Goal: Book appointment/travel/reservation

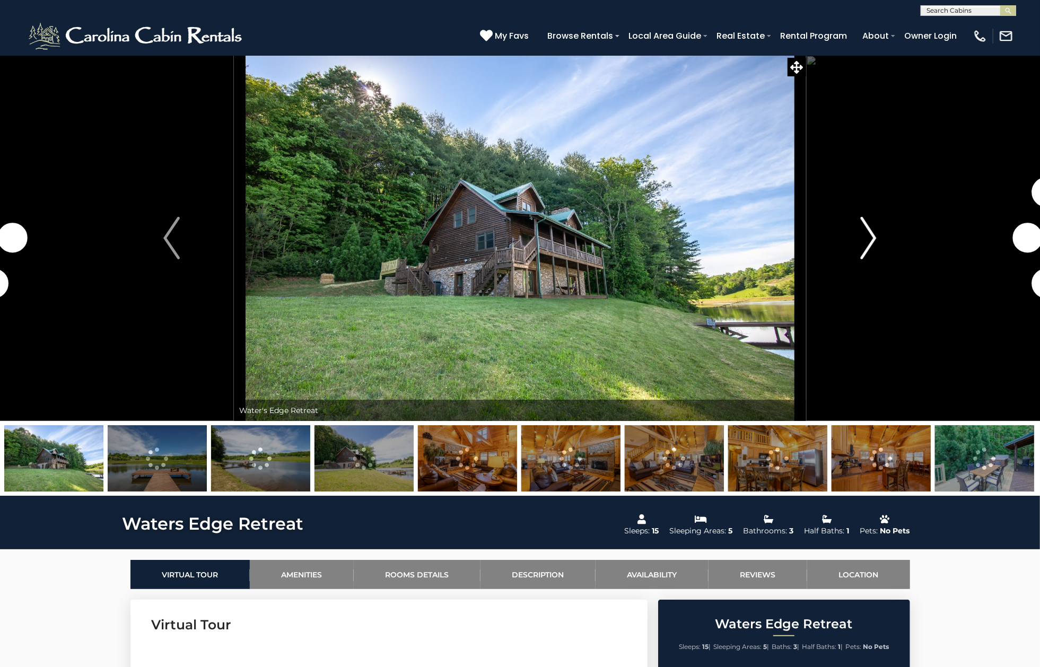
click at [872, 244] on img "Next" at bounding box center [868, 238] width 16 height 42
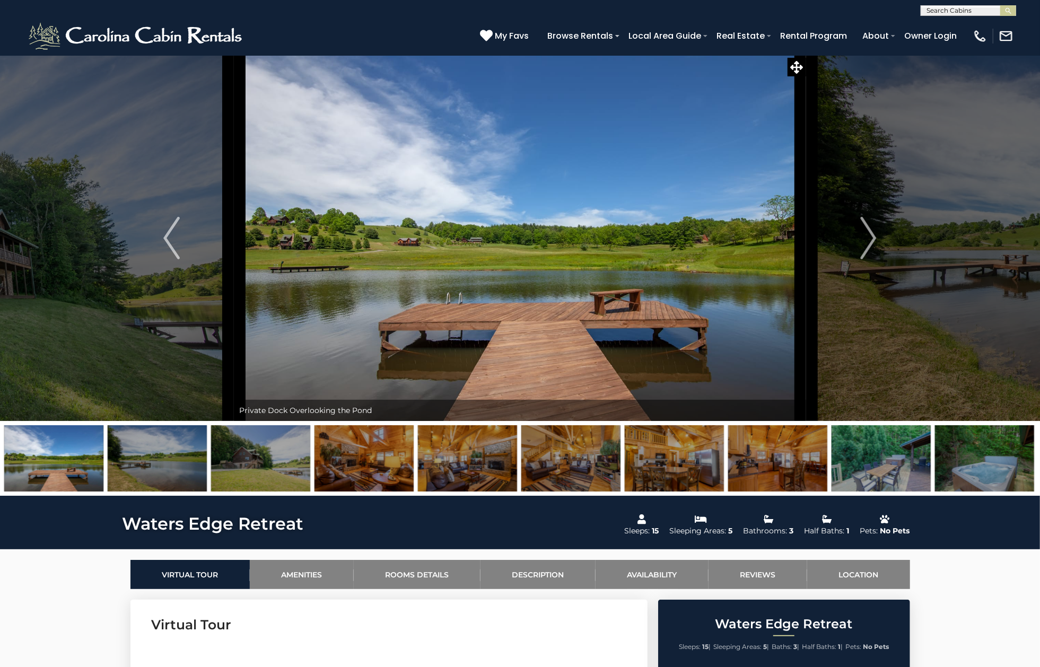
click at [576, 457] on img at bounding box center [570, 458] width 99 height 66
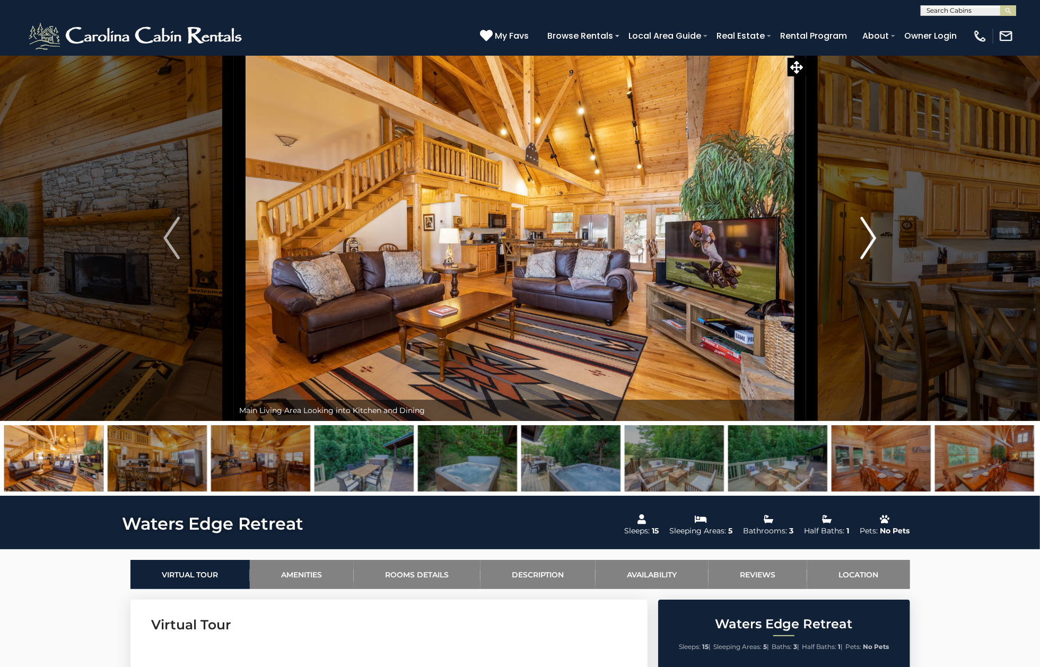
click at [868, 242] on img "Next" at bounding box center [868, 238] width 16 height 42
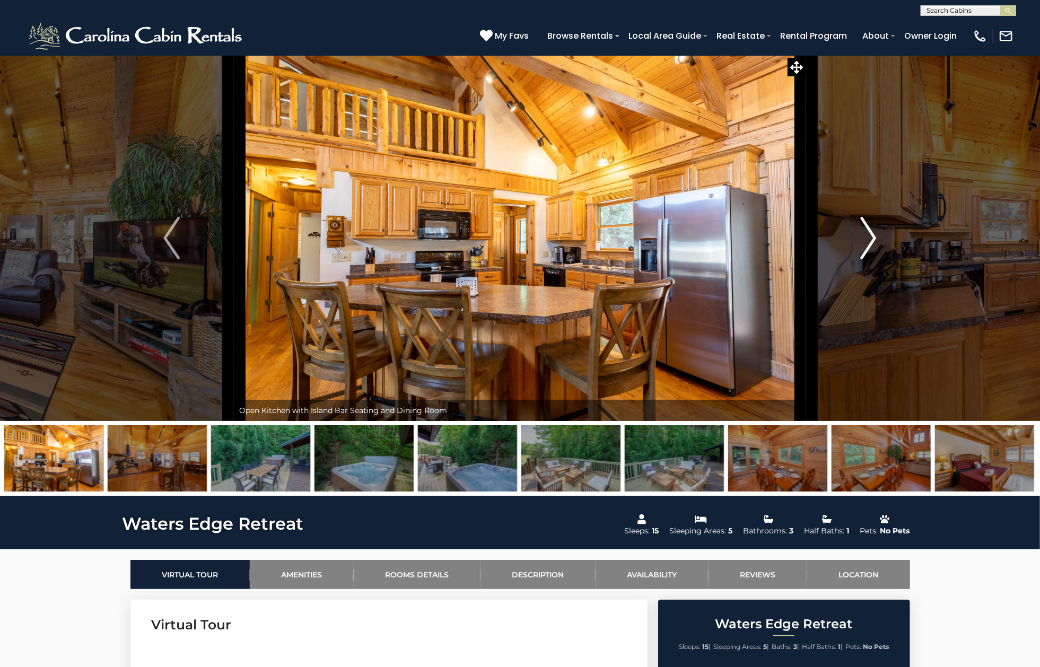
click at [868, 242] on img "Next" at bounding box center [868, 238] width 16 height 42
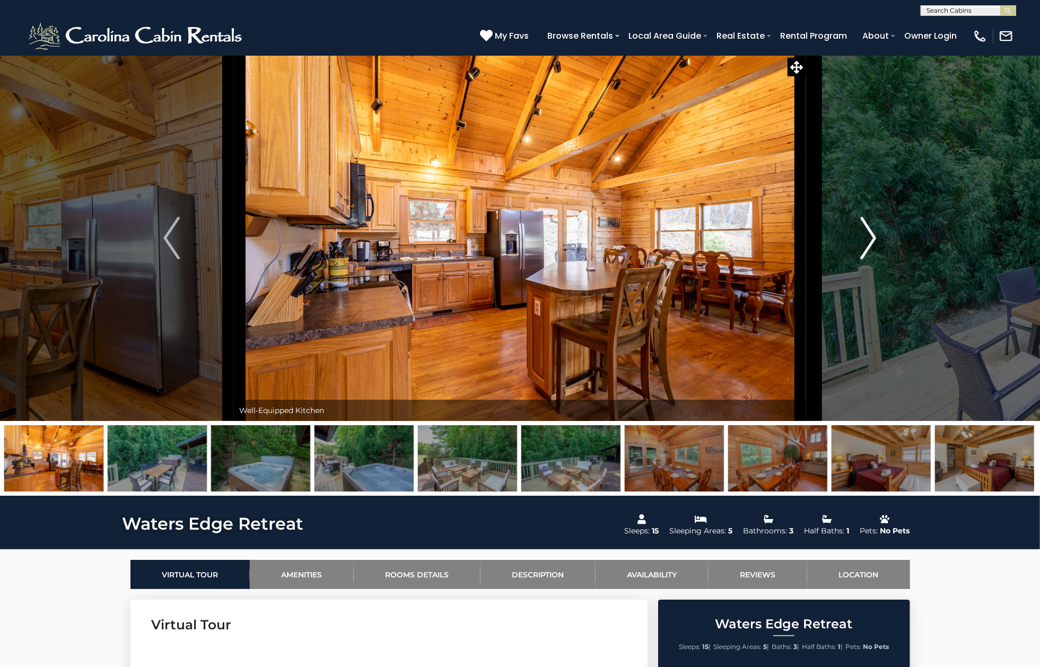
click at [868, 242] on img "Next" at bounding box center [868, 238] width 16 height 42
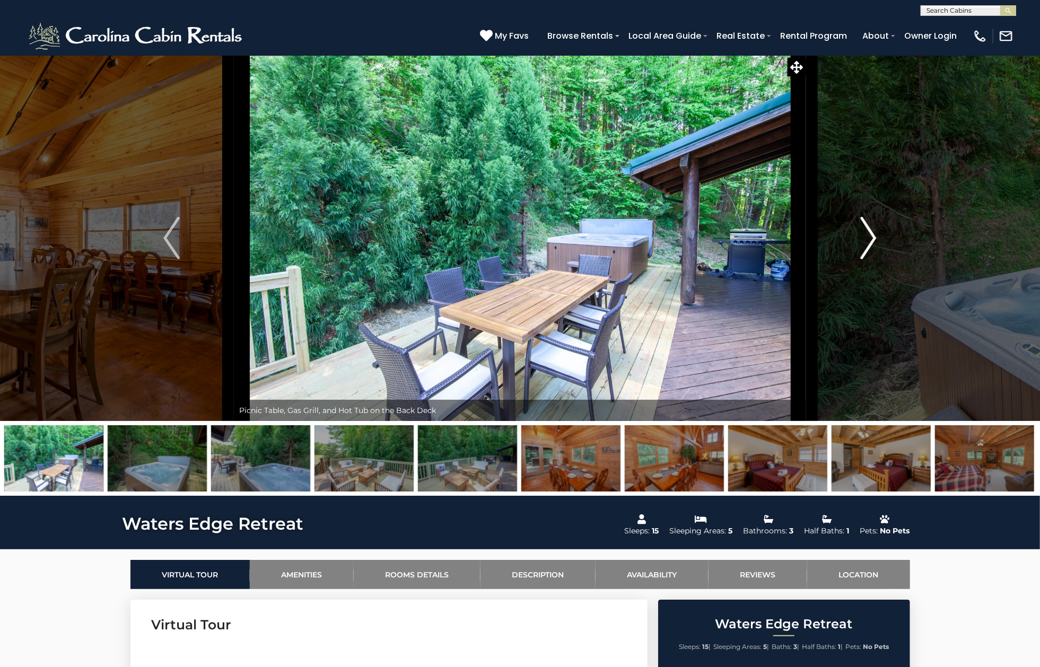
click at [868, 242] on img "Next" at bounding box center [868, 238] width 16 height 42
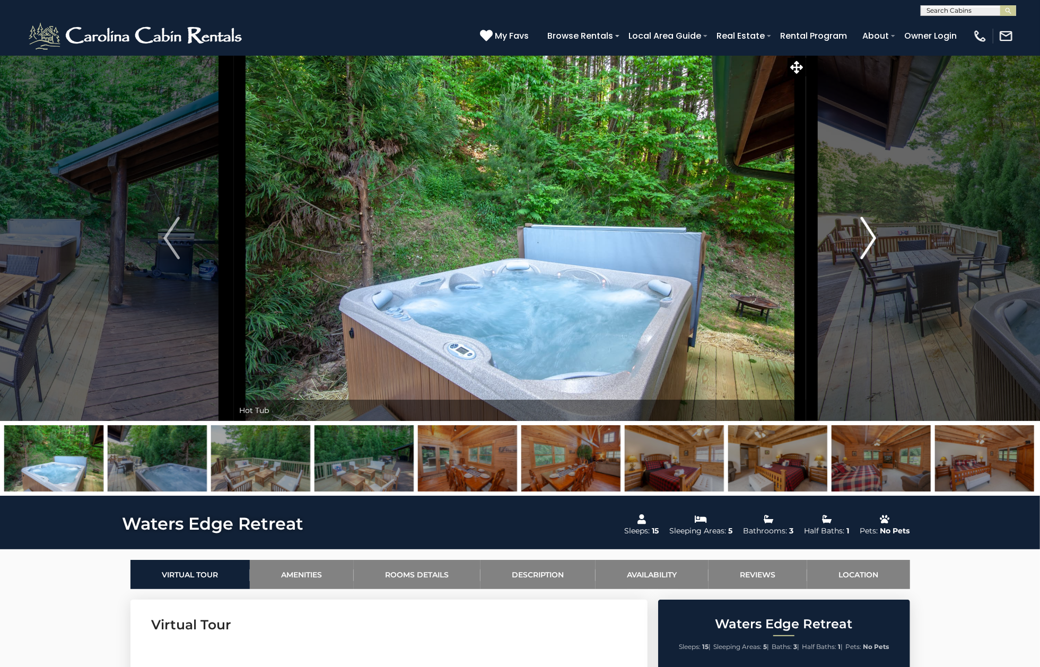
click at [868, 242] on img "Next" at bounding box center [868, 238] width 16 height 42
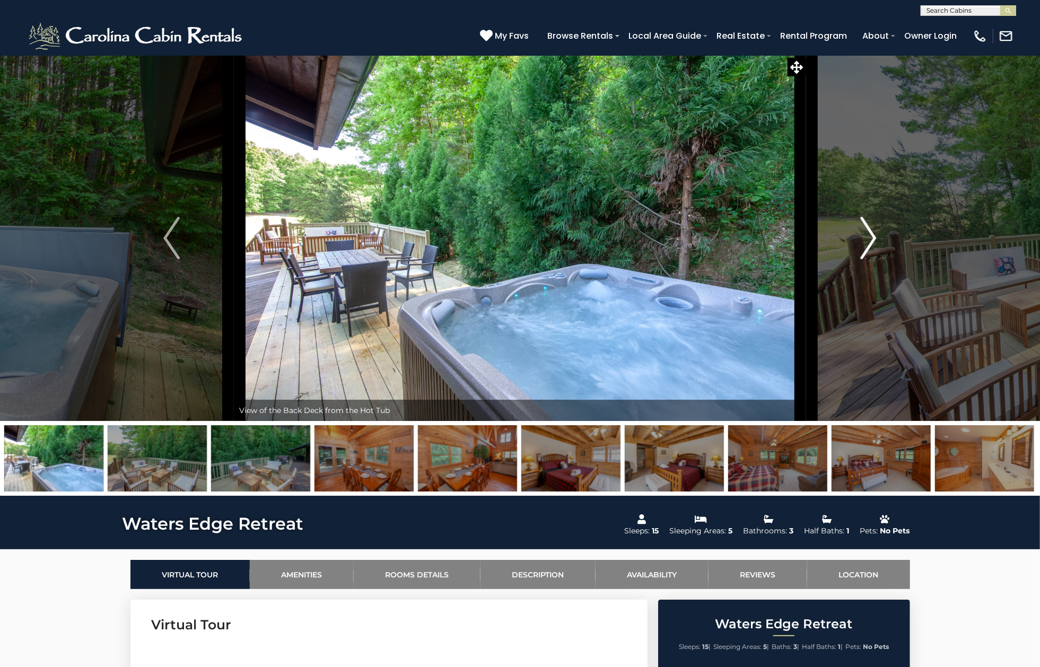
click at [868, 242] on img "Next" at bounding box center [868, 238] width 16 height 42
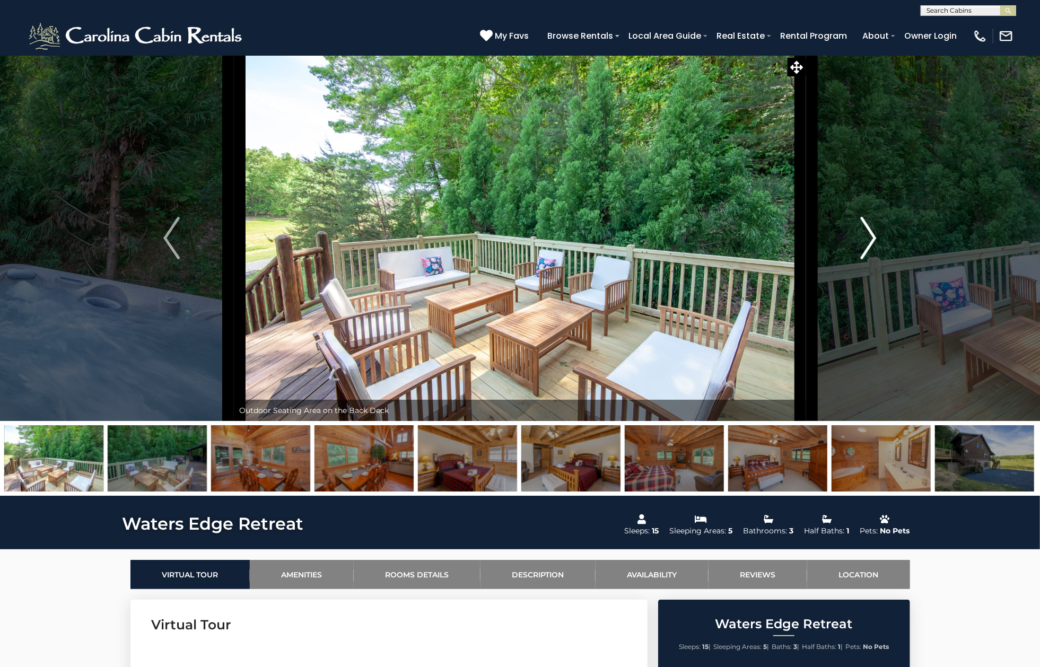
click at [868, 242] on img "Next" at bounding box center [868, 238] width 16 height 42
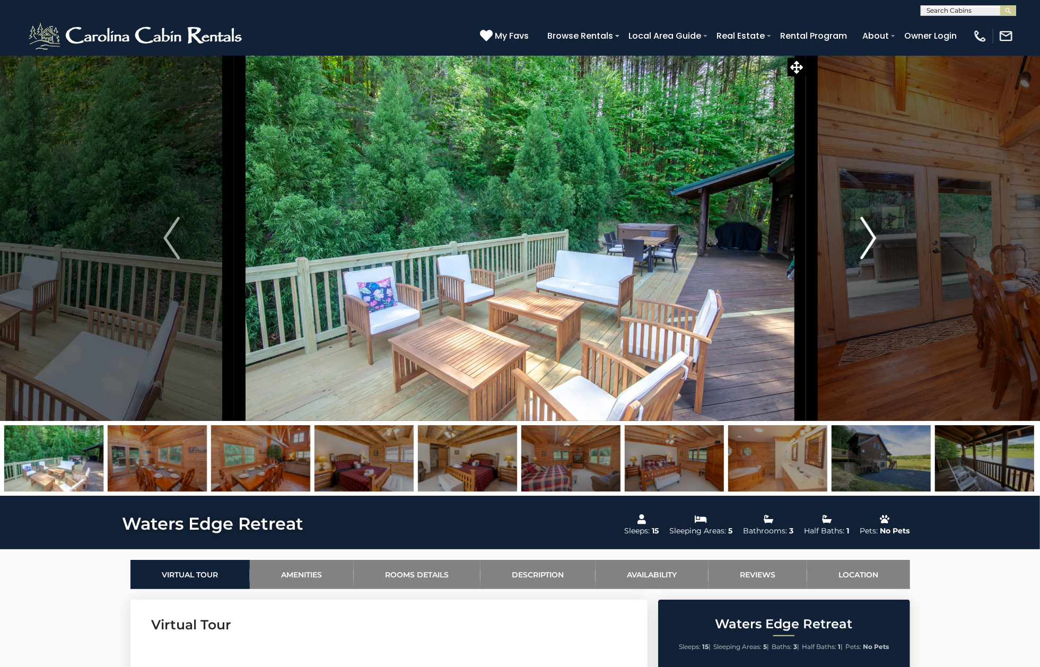
click at [868, 242] on img "Next" at bounding box center [868, 238] width 16 height 42
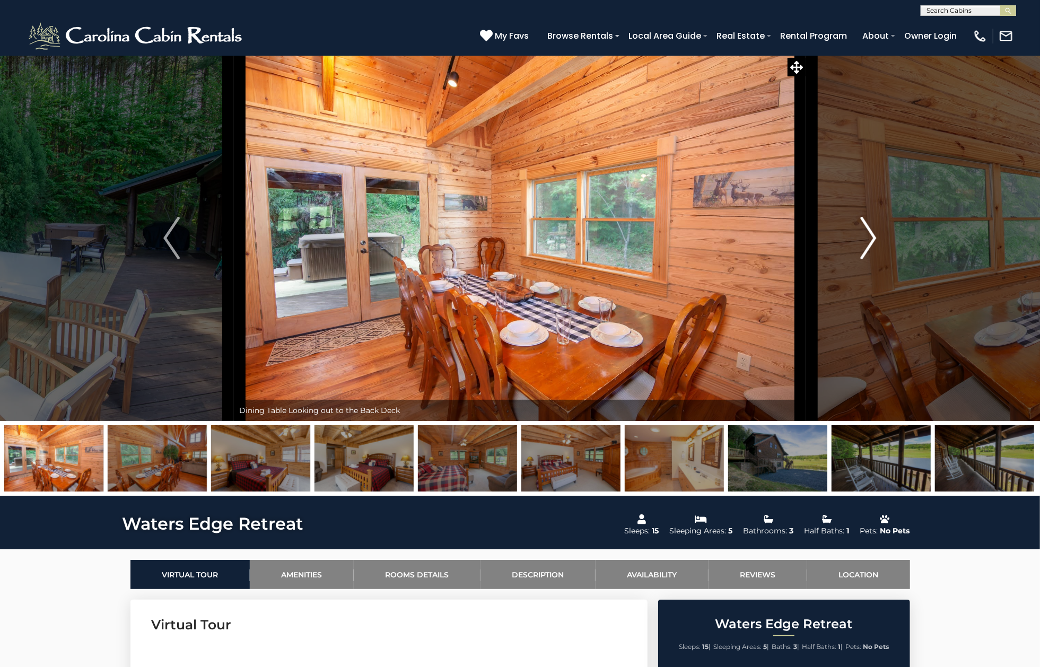
click at [868, 242] on img "Next" at bounding box center [868, 238] width 16 height 42
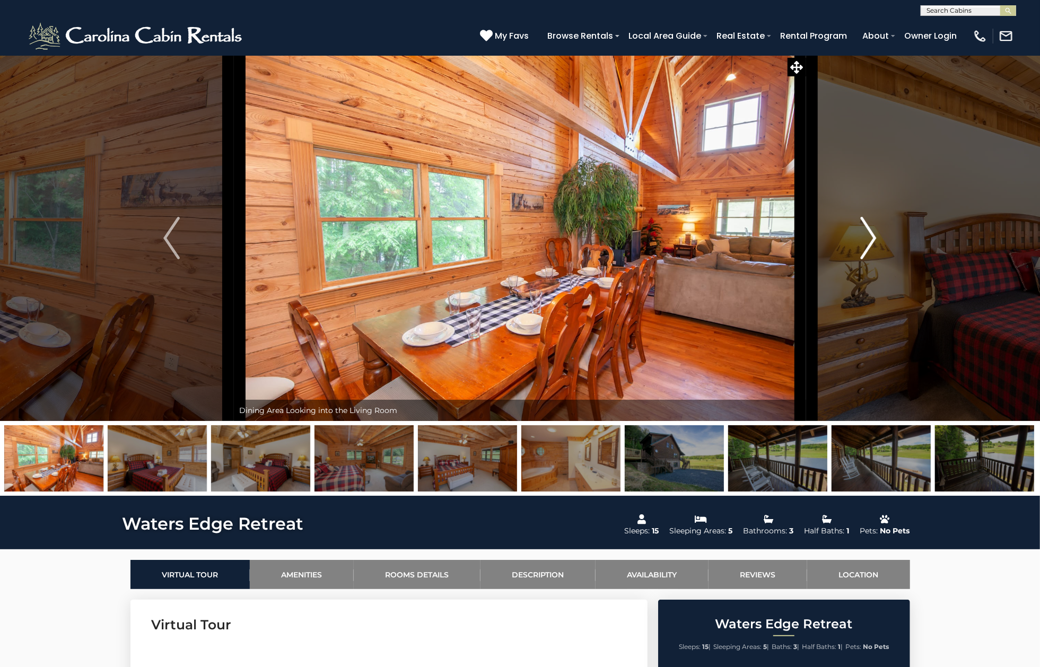
click at [868, 242] on img "Next" at bounding box center [868, 238] width 16 height 42
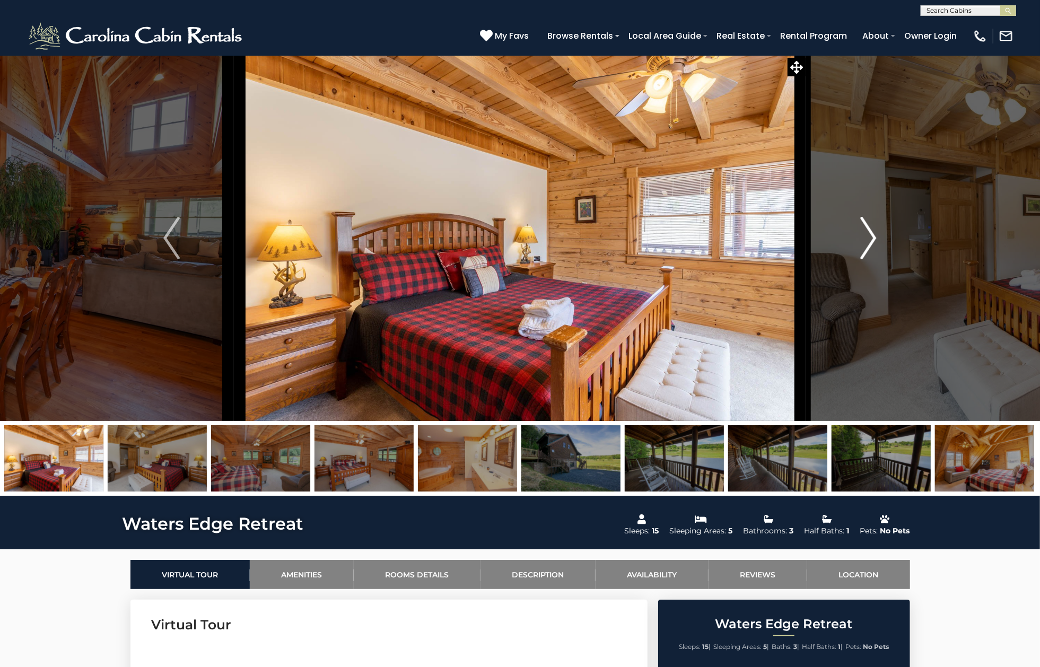
click at [868, 242] on img "Next" at bounding box center [868, 238] width 16 height 42
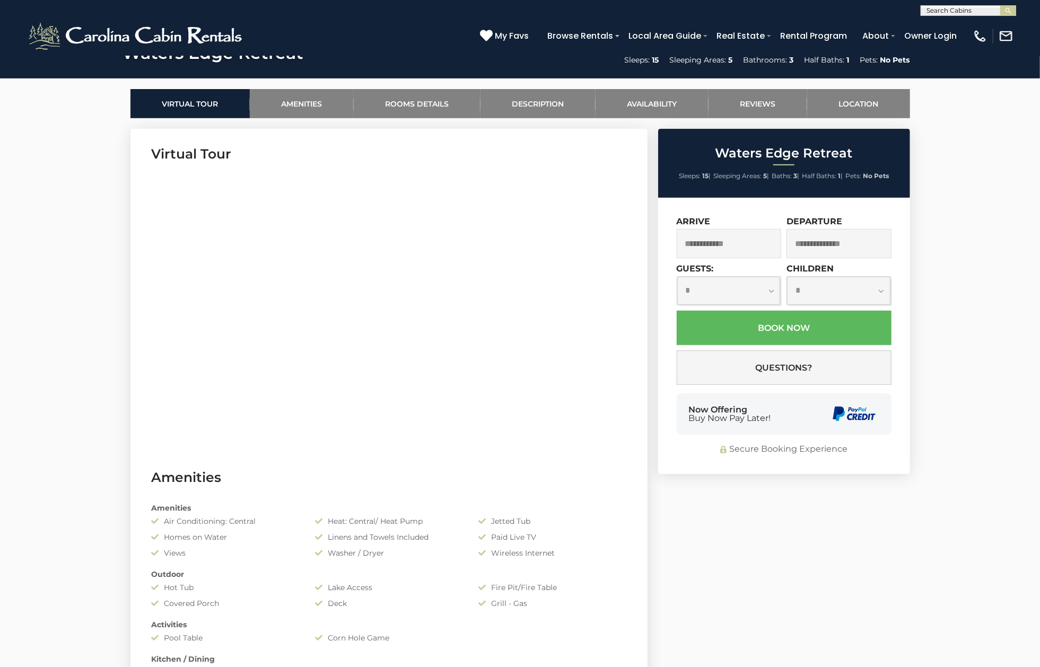
scroll to position [495, 0]
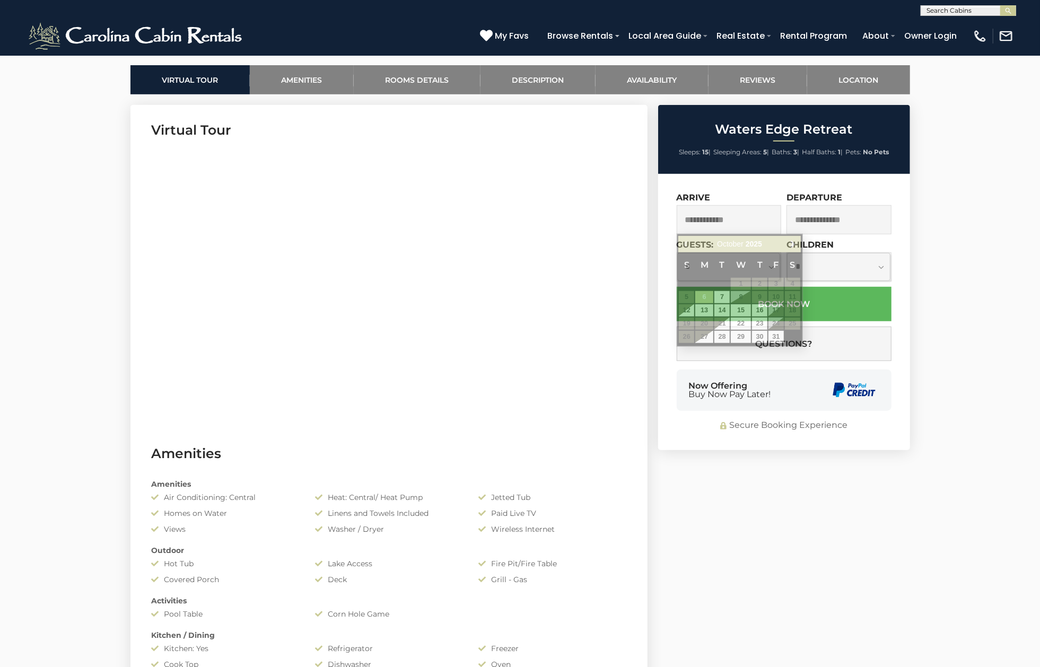
click at [735, 222] on input "text" at bounding box center [729, 219] width 105 height 29
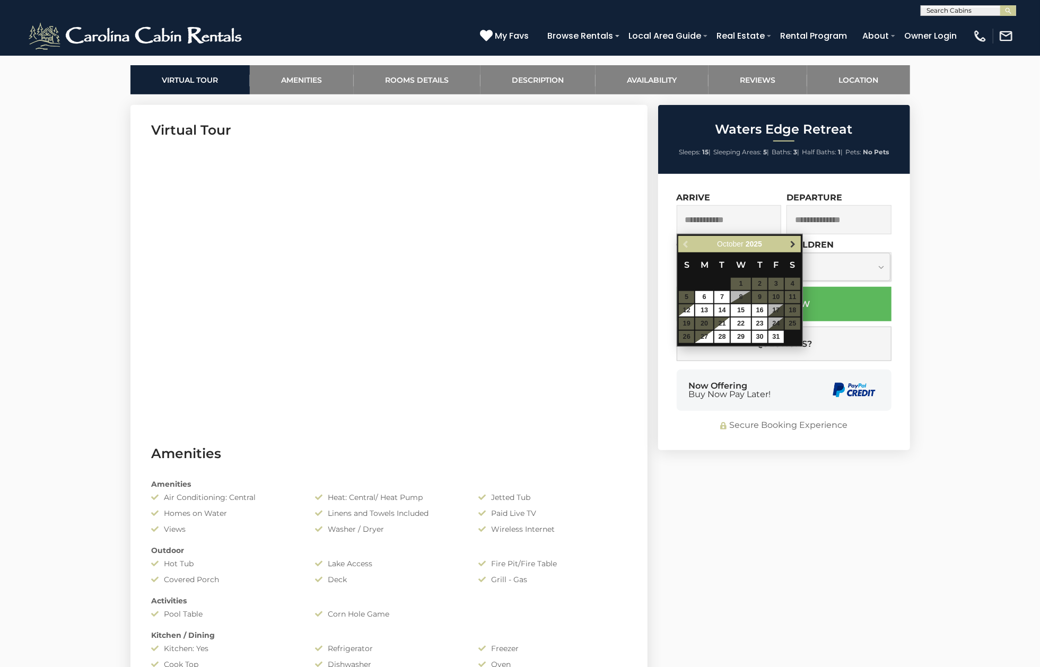
click at [790, 242] on span "Next" at bounding box center [793, 244] width 8 height 8
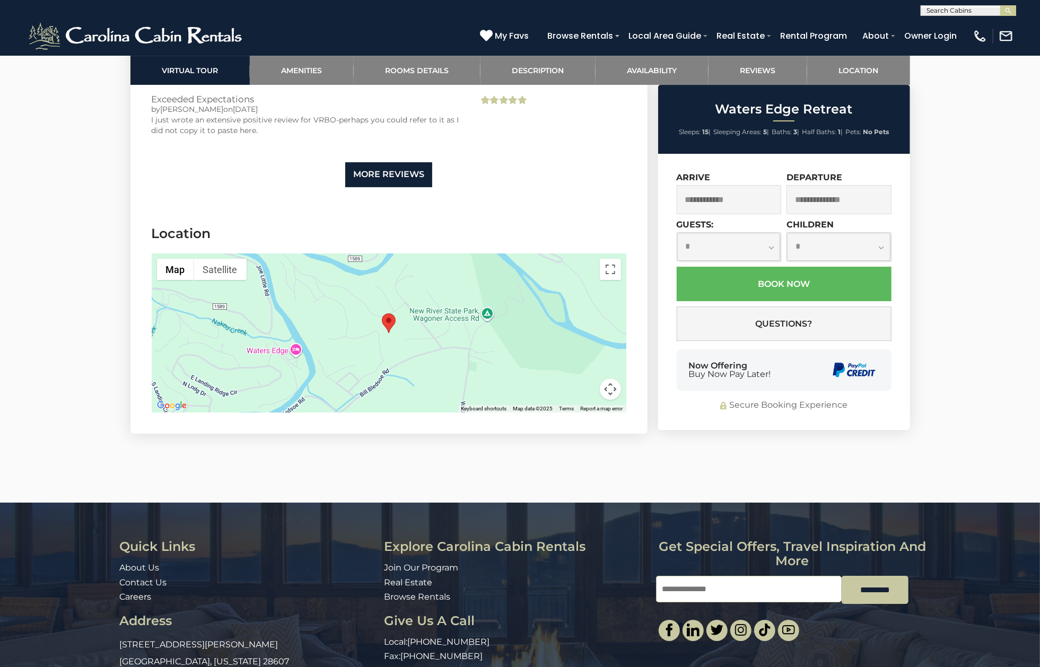
scroll to position [2803, 0]
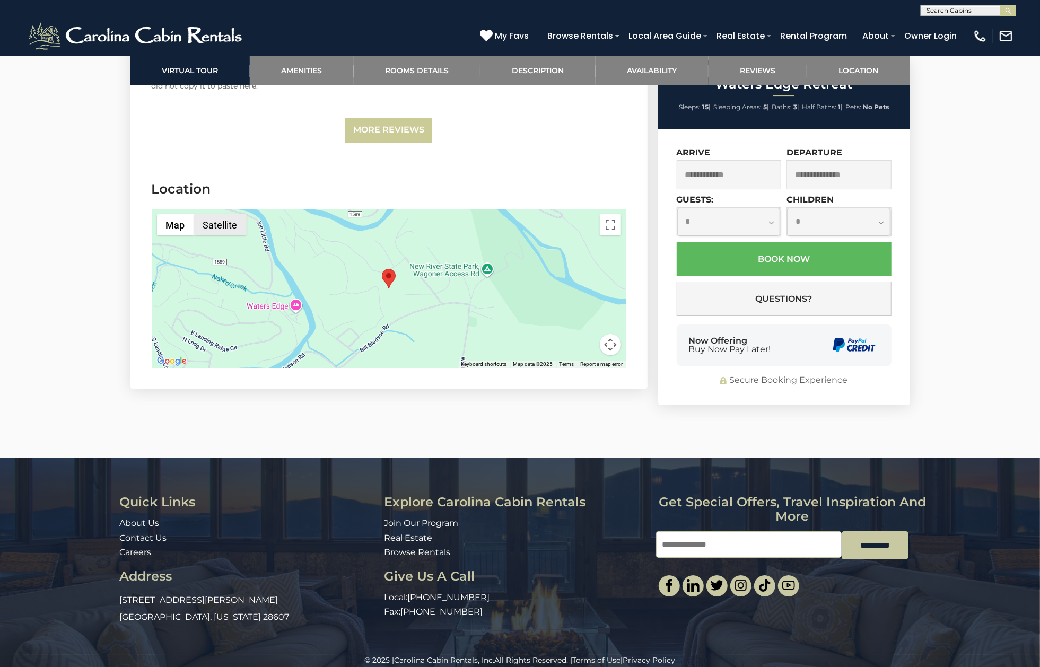
click at [211, 214] on button "Satellite" at bounding box center [220, 224] width 53 height 21
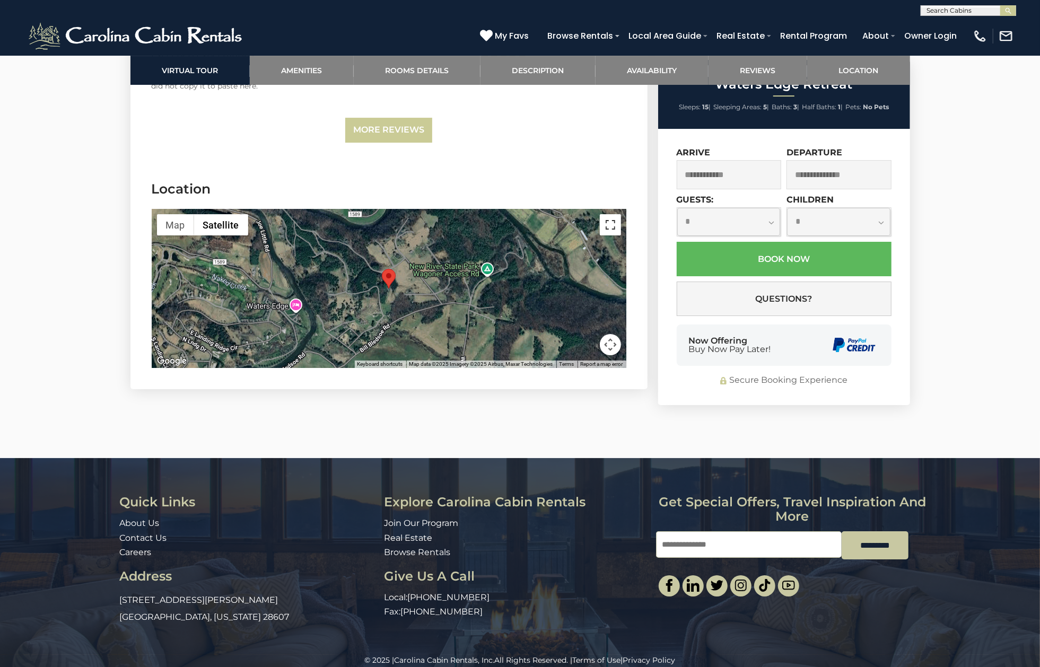
click at [614, 220] on button "Toggle fullscreen view" at bounding box center [610, 224] width 21 height 21
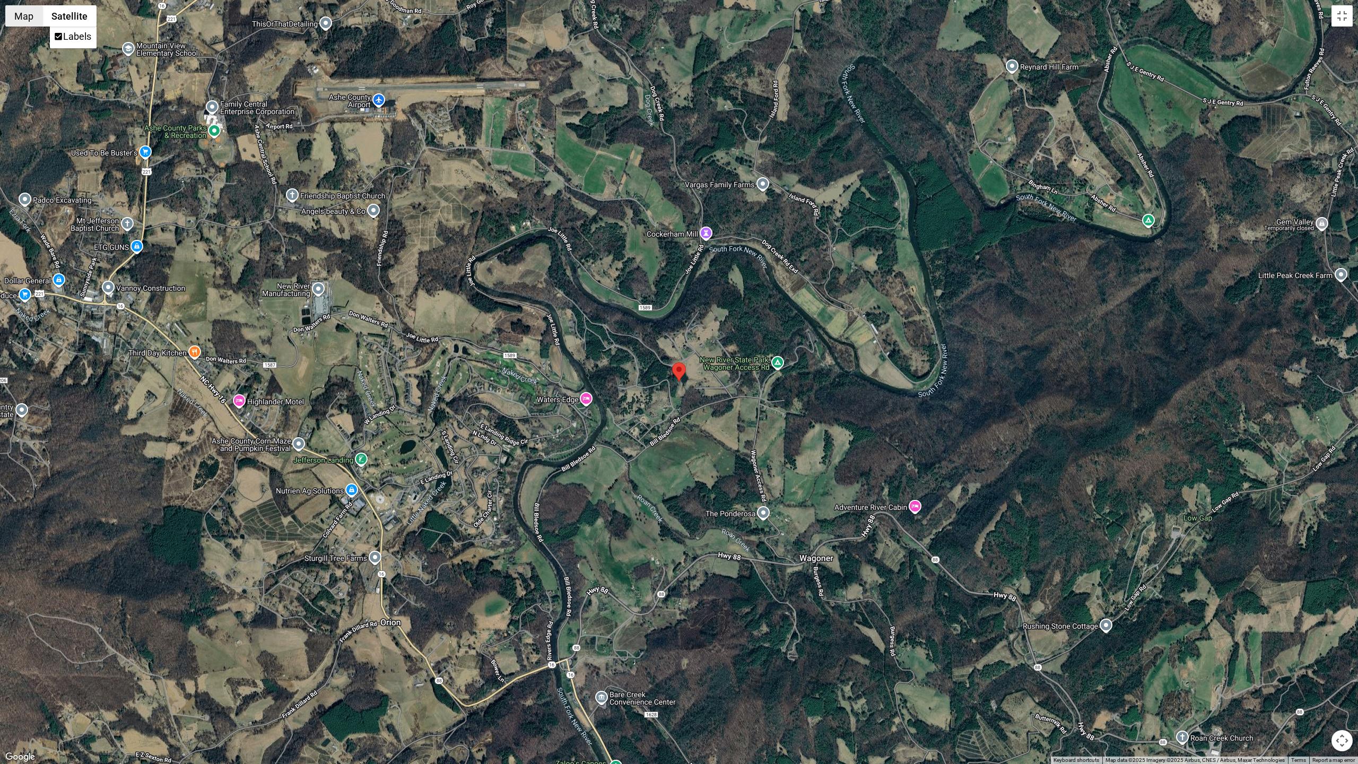
click at [31, 22] on button "Map" at bounding box center [23, 15] width 37 height 21
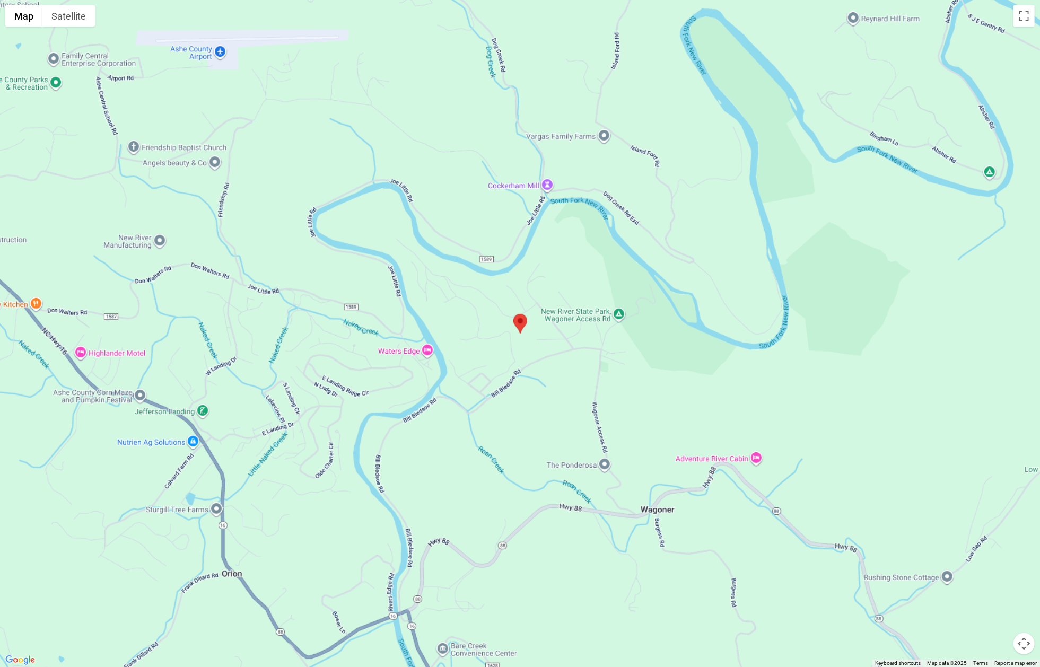
scroll to position [1575, 0]
